Goal: Obtain resource: Obtain resource

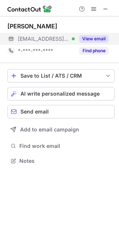
scroll to position [156, 119]
click at [106, 38] on button "View email" at bounding box center [93, 38] width 29 height 7
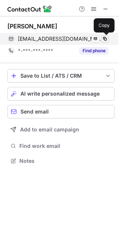
click at [106, 38] on span at bounding box center [105, 39] width 6 height 6
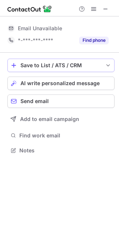
scroll to position [145, 119]
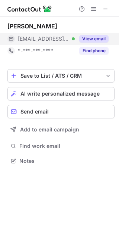
scroll to position [156, 119]
click at [101, 38] on button "View email" at bounding box center [93, 38] width 29 height 7
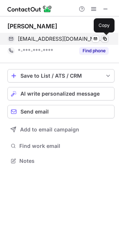
click at [103, 38] on span at bounding box center [105, 39] width 6 height 6
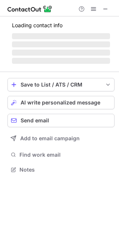
scroll to position [162, 119]
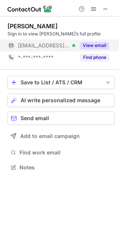
click at [98, 48] on button "View email" at bounding box center [93, 45] width 29 height 7
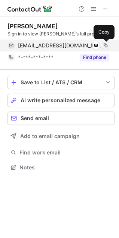
click at [103, 44] on span at bounding box center [105, 46] width 6 height 6
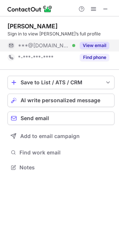
scroll to position [162, 119]
drag, startPoint x: 96, startPoint y: 42, endPoint x: 94, endPoint y: 47, distance: 5.9
click at [97, 41] on div "View email" at bounding box center [92, 46] width 34 height 12
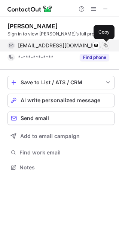
click at [107, 44] on span at bounding box center [105, 46] width 6 height 6
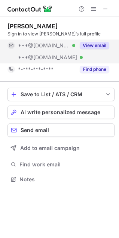
scroll to position [174, 119]
click at [95, 43] on button "View email" at bounding box center [93, 45] width 29 height 7
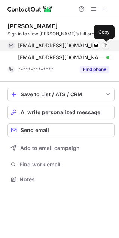
click at [105, 43] on span at bounding box center [105, 46] width 6 height 6
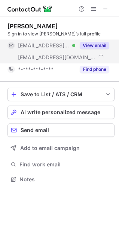
scroll to position [174, 119]
click at [95, 44] on button "View email" at bounding box center [93, 45] width 29 height 7
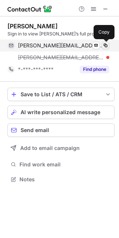
click at [106, 43] on span at bounding box center [105, 46] width 6 height 6
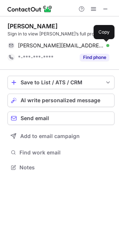
scroll to position [162, 119]
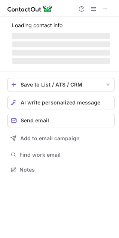
scroll to position [174, 119]
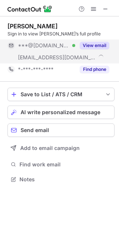
click at [99, 43] on button "View email" at bounding box center [93, 45] width 29 height 7
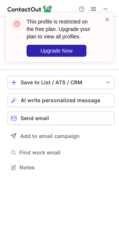
scroll to position [162, 119]
